Goal: Task Accomplishment & Management: Manage account settings

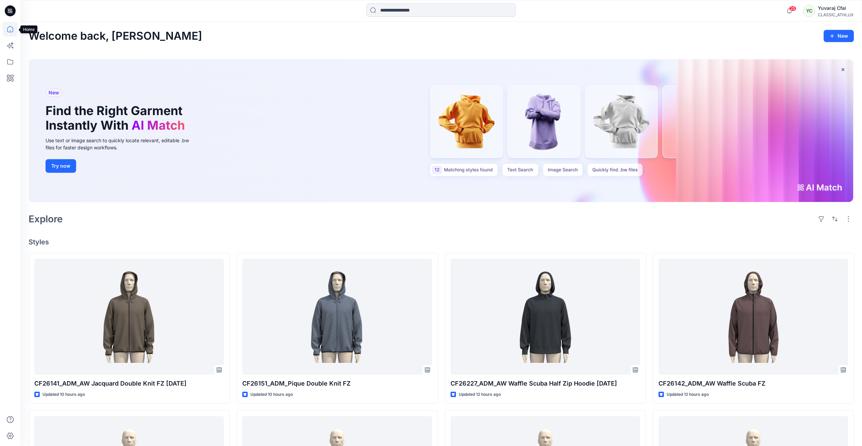
click at [11, 33] on icon at bounding box center [10, 29] width 15 height 15
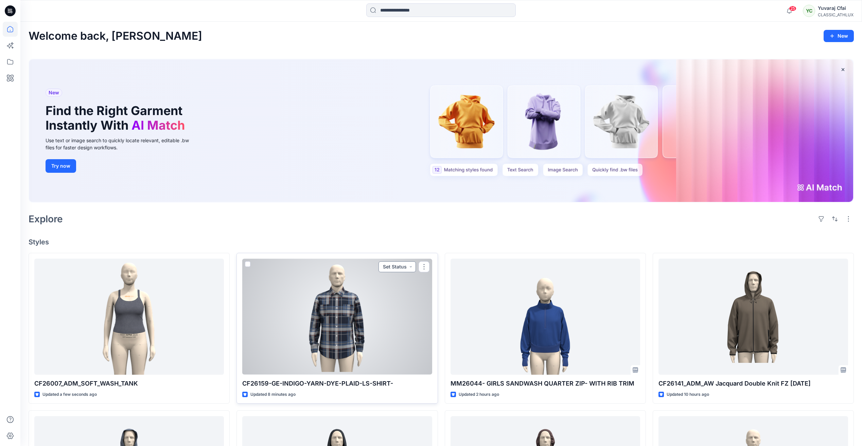
click at [397, 269] on button "Set Status" at bounding box center [396, 267] width 37 height 11
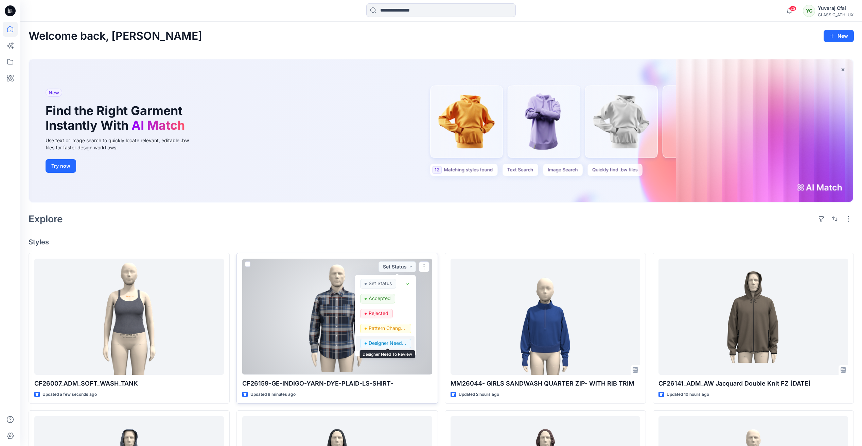
click at [392, 341] on p "Designer Need To Review" at bounding box center [388, 343] width 38 height 9
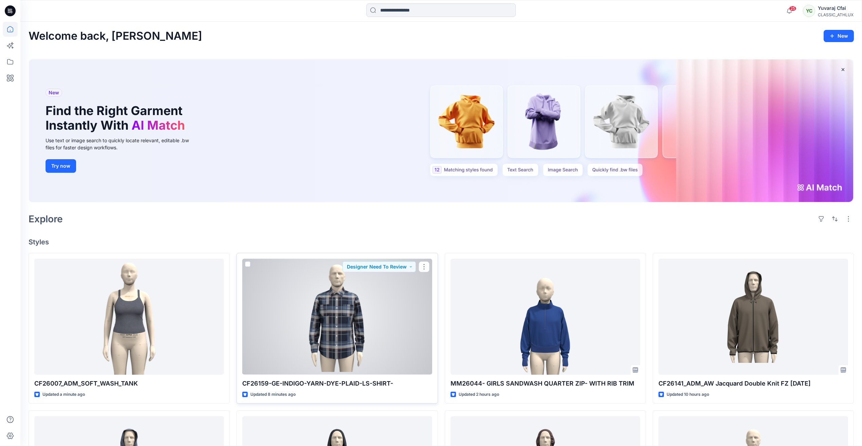
click at [400, 295] on div at bounding box center [337, 317] width 190 height 116
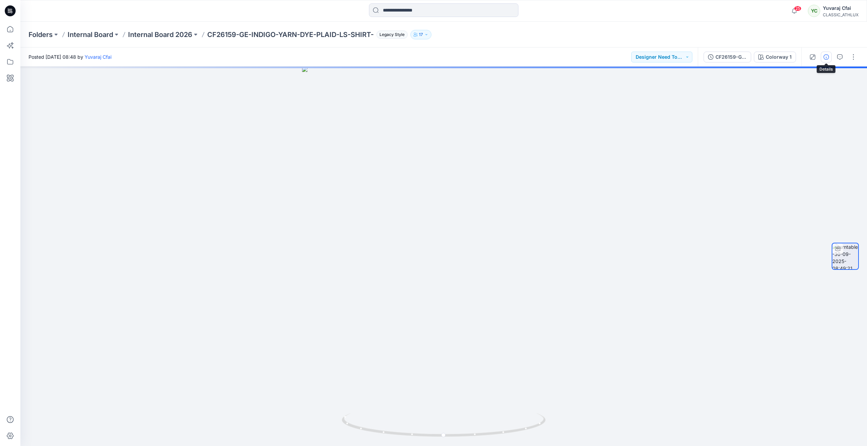
click at [830, 56] on button "button" at bounding box center [826, 57] width 11 height 11
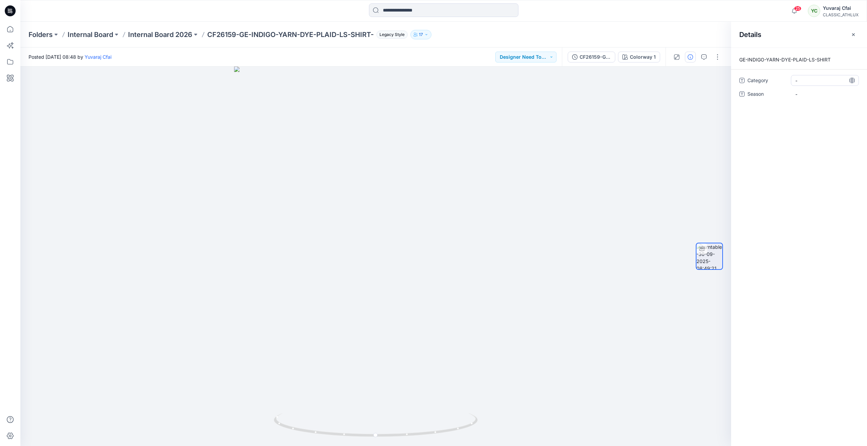
click at [811, 78] on span "-" at bounding box center [824, 80] width 59 height 7
type textarea "*"
click at [808, 80] on span "-" at bounding box center [824, 80] width 59 height 7
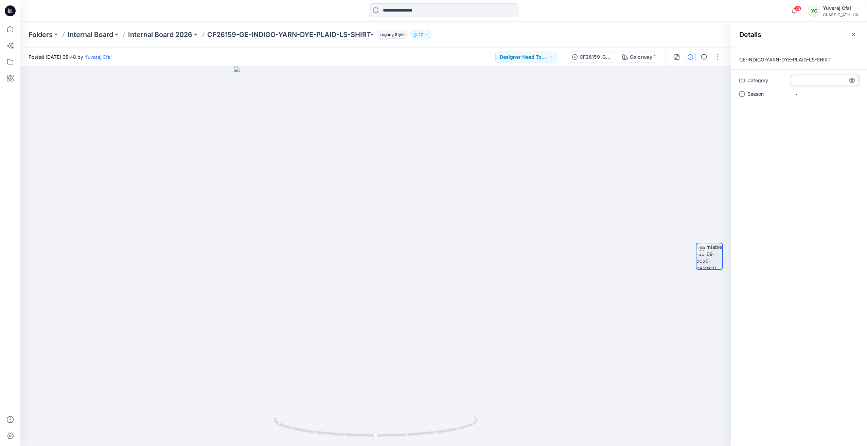
type textarea "*"
type textarea "******"
click at [800, 82] on span "-" at bounding box center [824, 80] width 59 height 7
type textarea "******"
click at [806, 92] on span "-" at bounding box center [824, 94] width 59 height 7
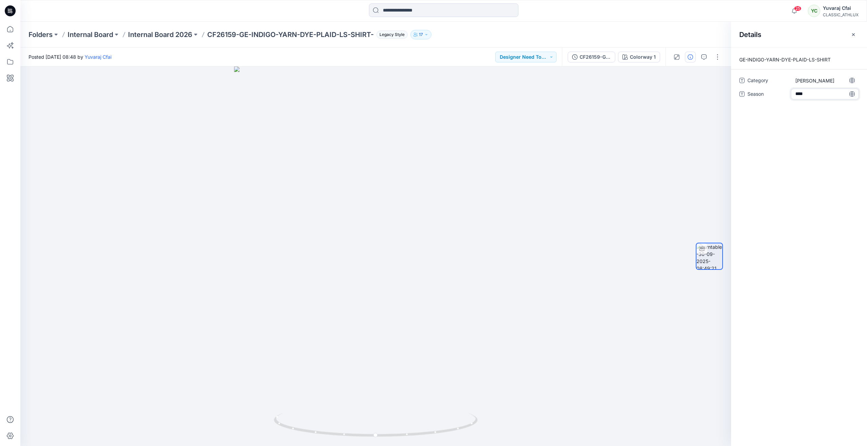
type textarea "*****"
click at [850, 35] on button "button" at bounding box center [853, 34] width 11 height 11
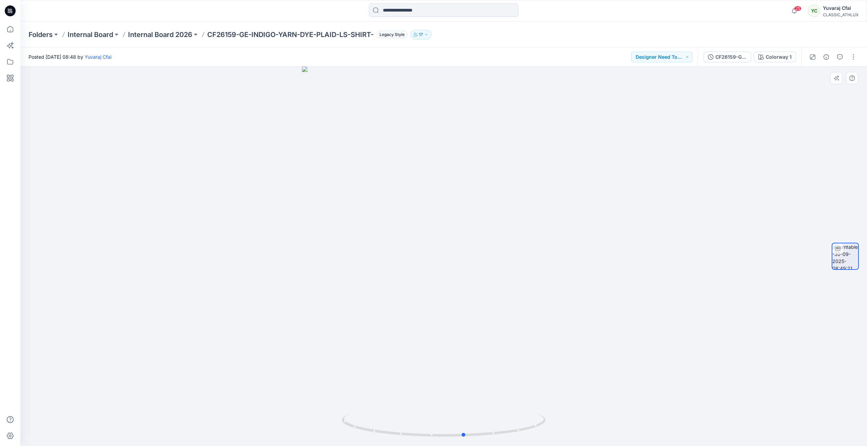
drag, startPoint x: 446, startPoint y: 437, endPoint x: 263, endPoint y: 414, distance: 184.6
click at [263, 414] on div at bounding box center [443, 257] width 847 height 380
